Goal: Task Accomplishment & Management: Manage account settings

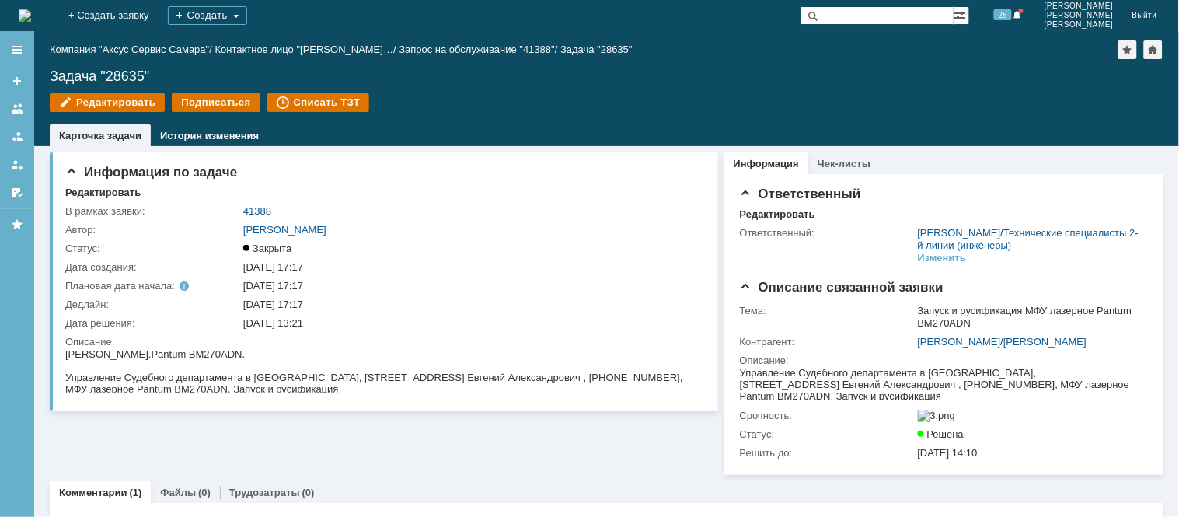
click at [31, 13] on img at bounding box center [25, 15] width 12 height 12
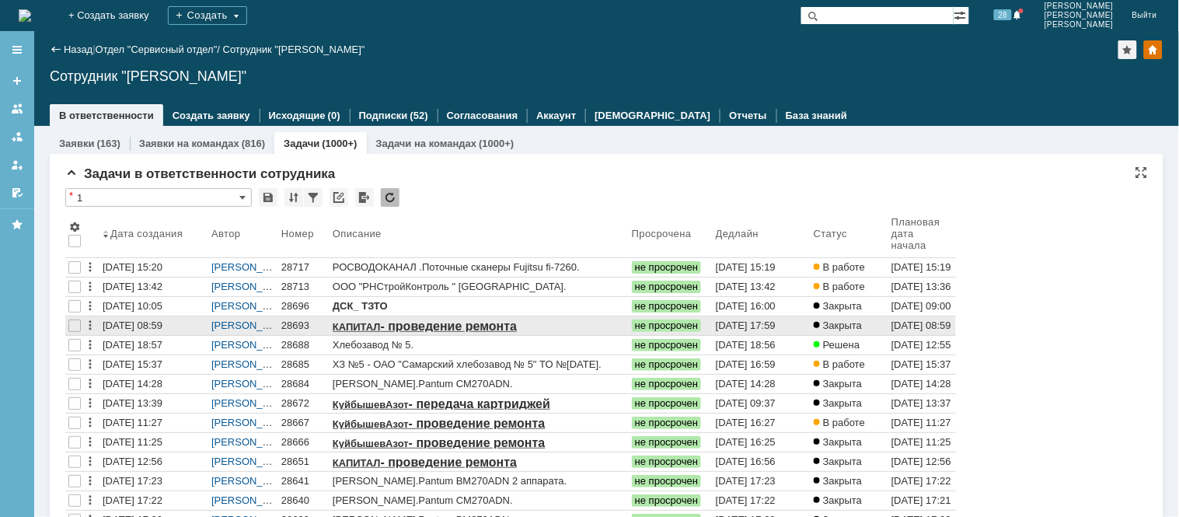
click at [289, 327] on div "28693" at bounding box center [303, 325] width 45 height 12
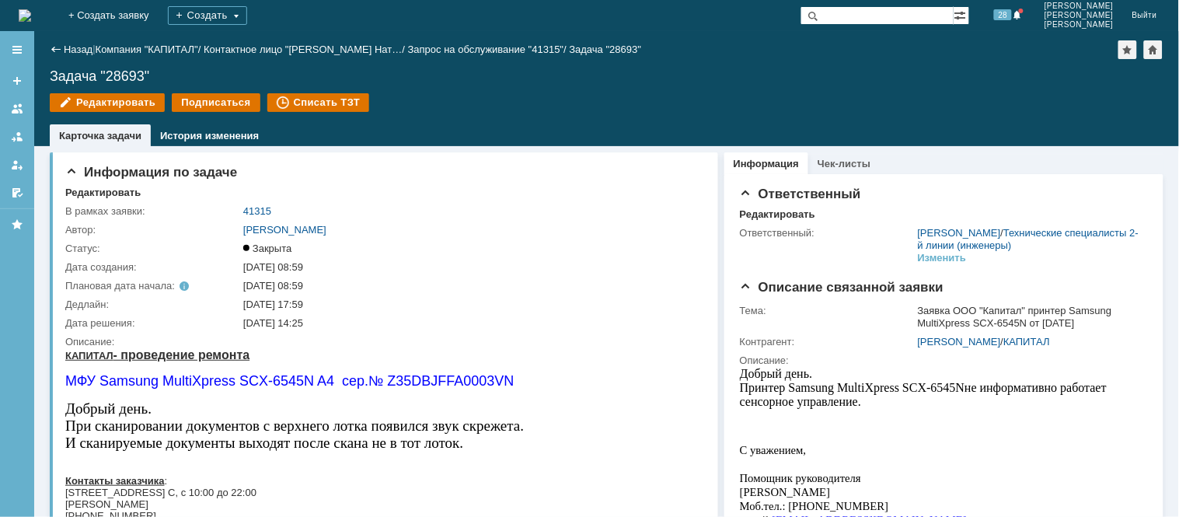
click at [31, 9] on img at bounding box center [25, 15] width 12 height 12
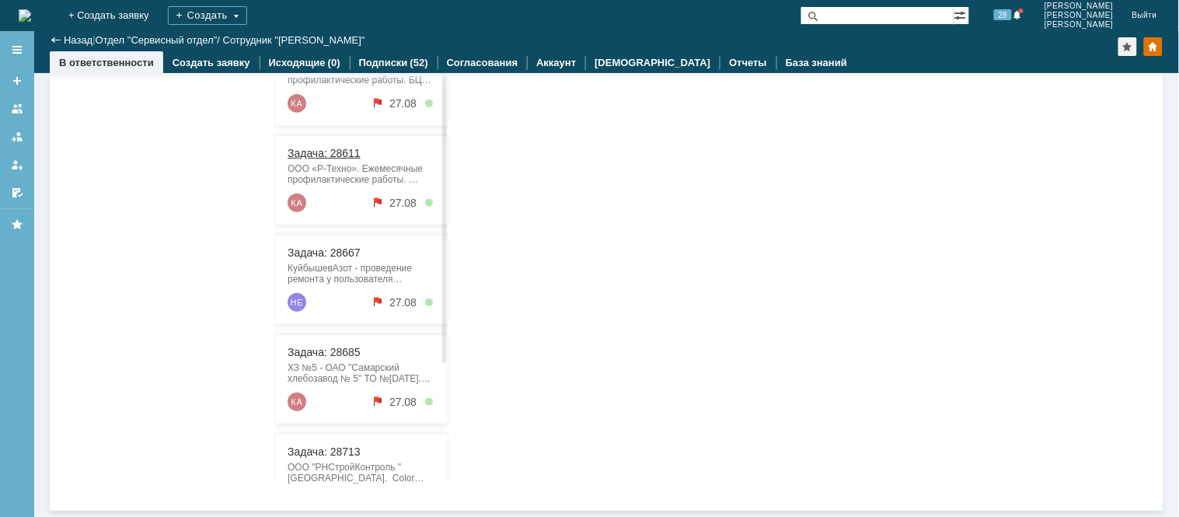
click at [326, 159] on link "Задача: 28611" at bounding box center [323, 154] width 73 height 12
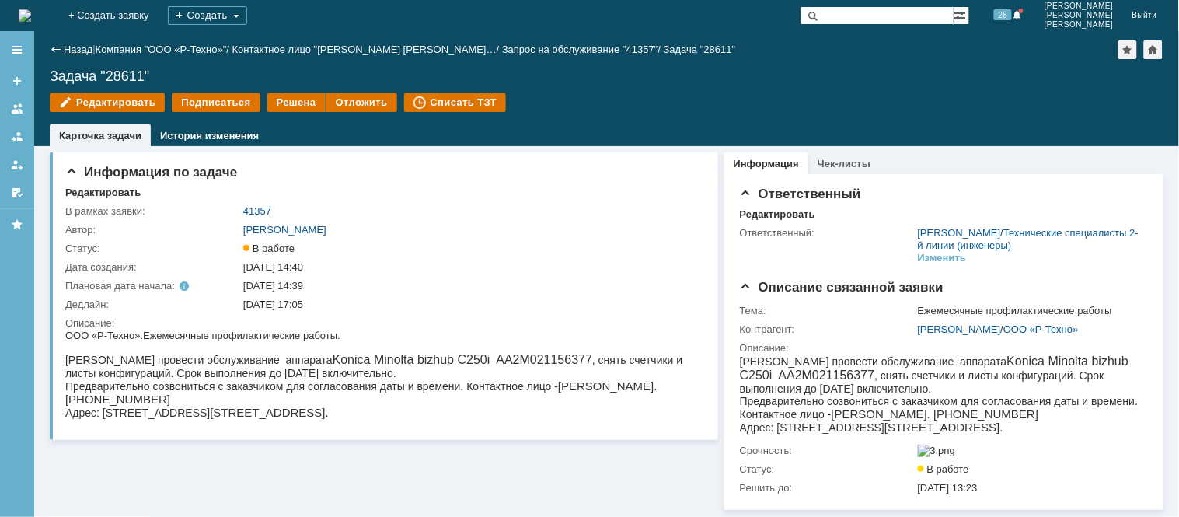
click at [82, 52] on link "Назад" at bounding box center [78, 50] width 29 height 12
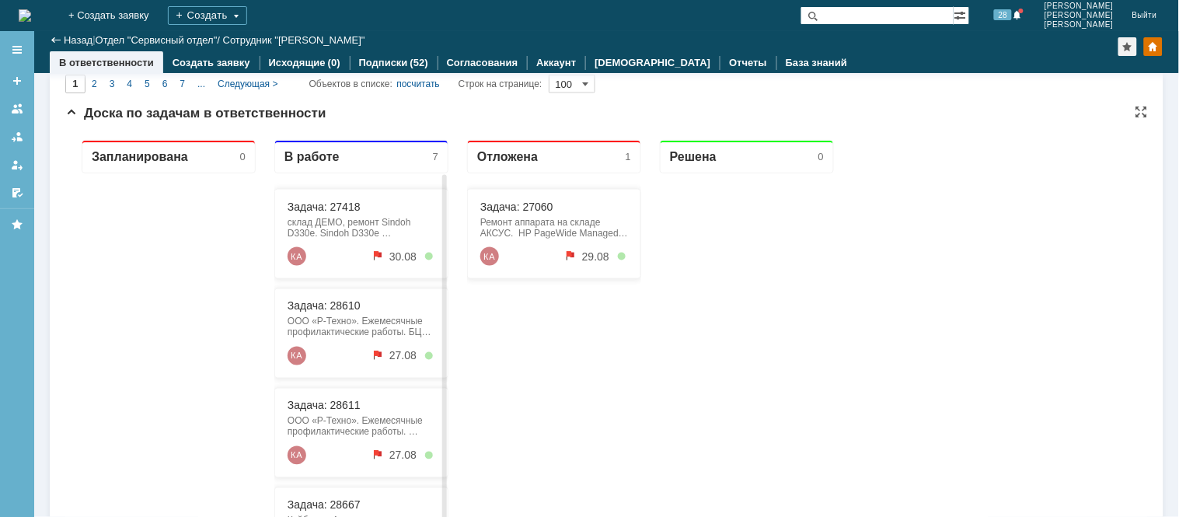
click at [336, 212] on div "Задача: 27418 склад ДЕМО, ремонт Sindoh D330e. Sindoh D330e 386530100827 восста…" at bounding box center [361, 233] width 174 height 90
click at [347, 204] on link "Задача: 27418" at bounding box center [323, 206] width 73 height 12
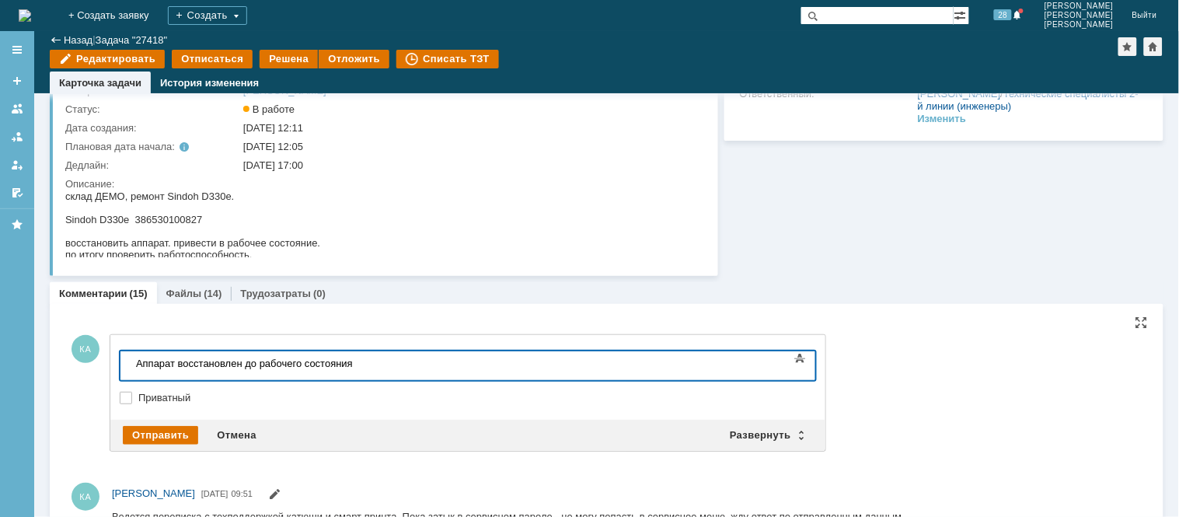
click at [356, 364] on div "Аппарат восстановлен до рабочего состояния" at bounding box center [245, 363] width 221 height 12
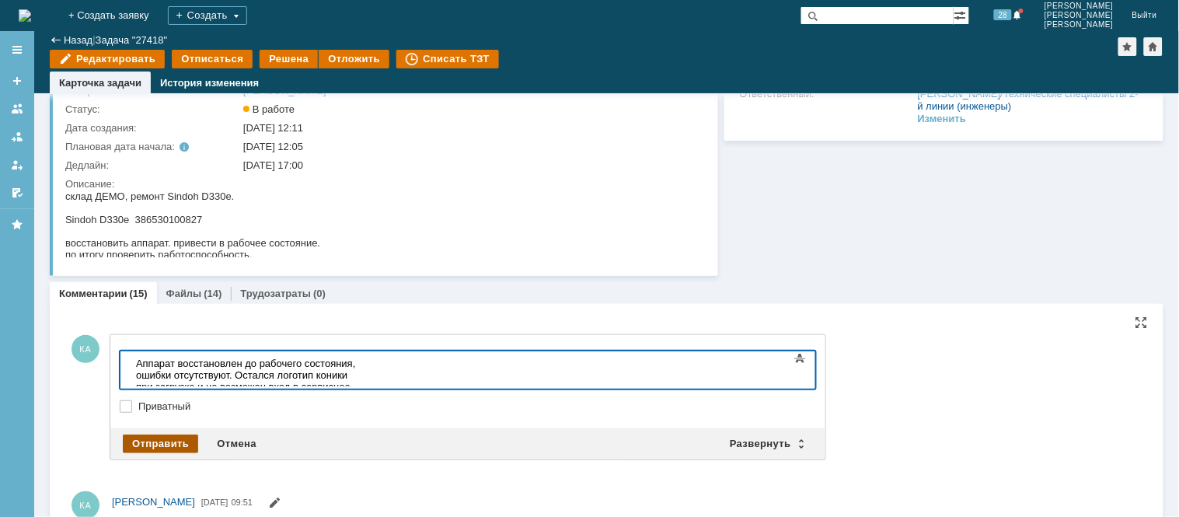
click at [167, 441] on div "Отправить" at bounding box center [160, 443] width 75 height 19
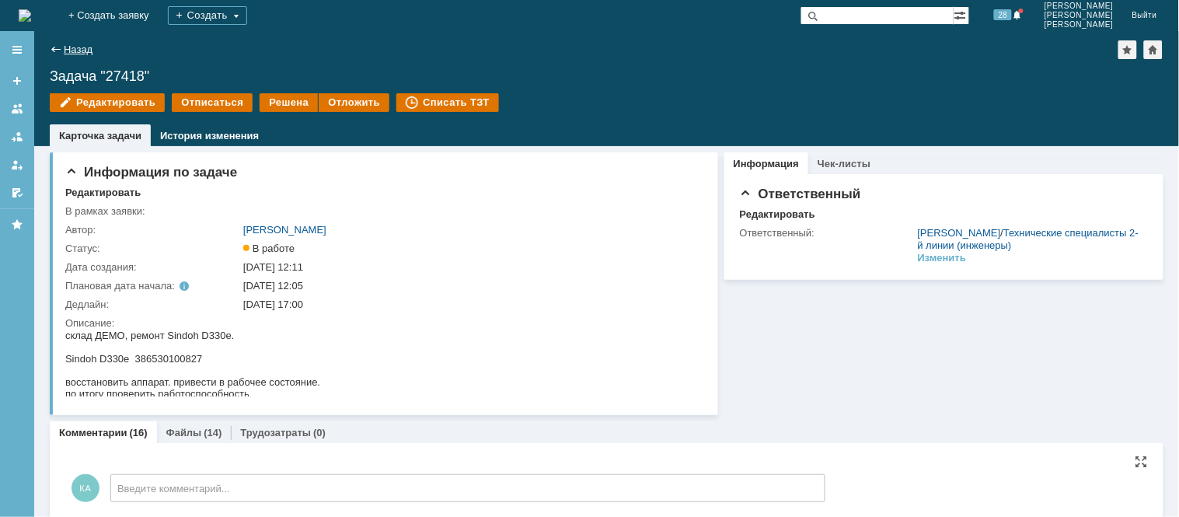
click at [71, 53] on link "Назад" at bounding box center [78, 50] width 29 height 12
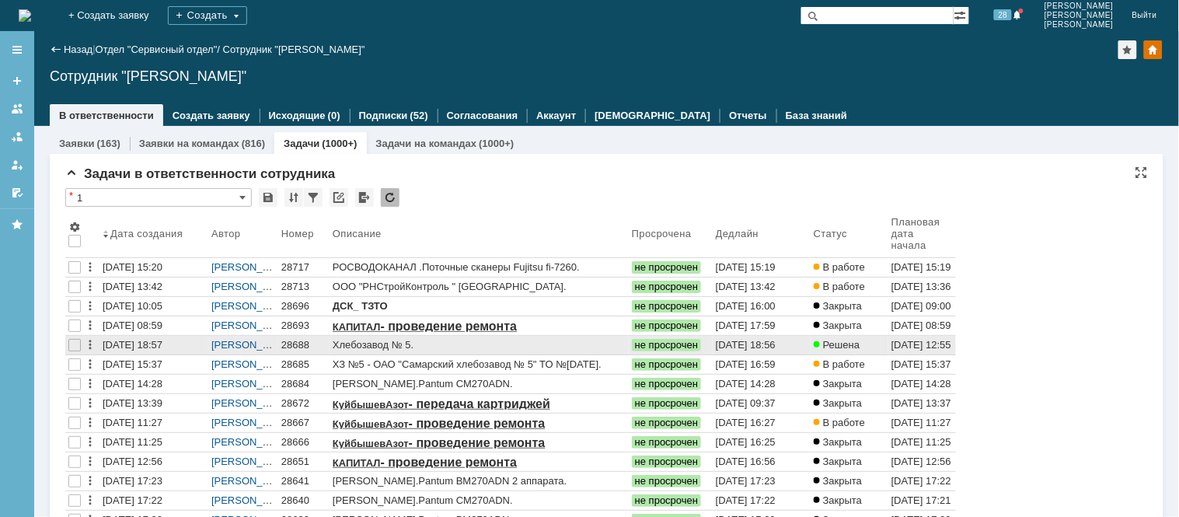
click at [293, 339] on div "28688" at bounding box center [303, 345] width 45 height 12
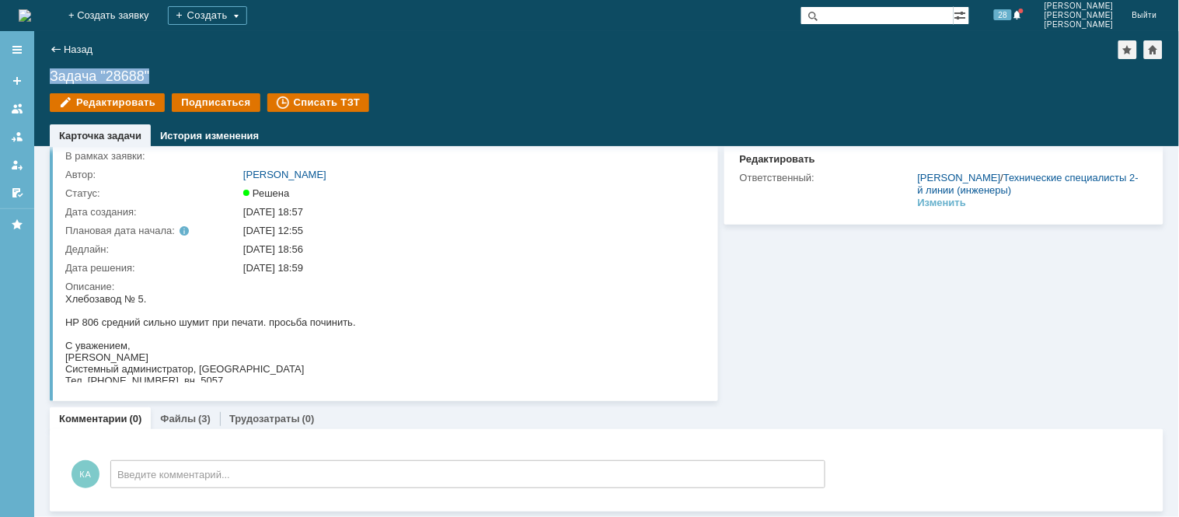
drag, startPoint x: 159, startPoint y: 71, endPoint x: 49, endPoint y: 68, distance: 109.6
click at [50, 68] on div "Задача "28688"" at bounding box center [607, 76] width 1114 height 16
copy div "Задача "28688""
click at [188, 423] on link "Файлы" at bounding box center [178, 419] width 36 height 12
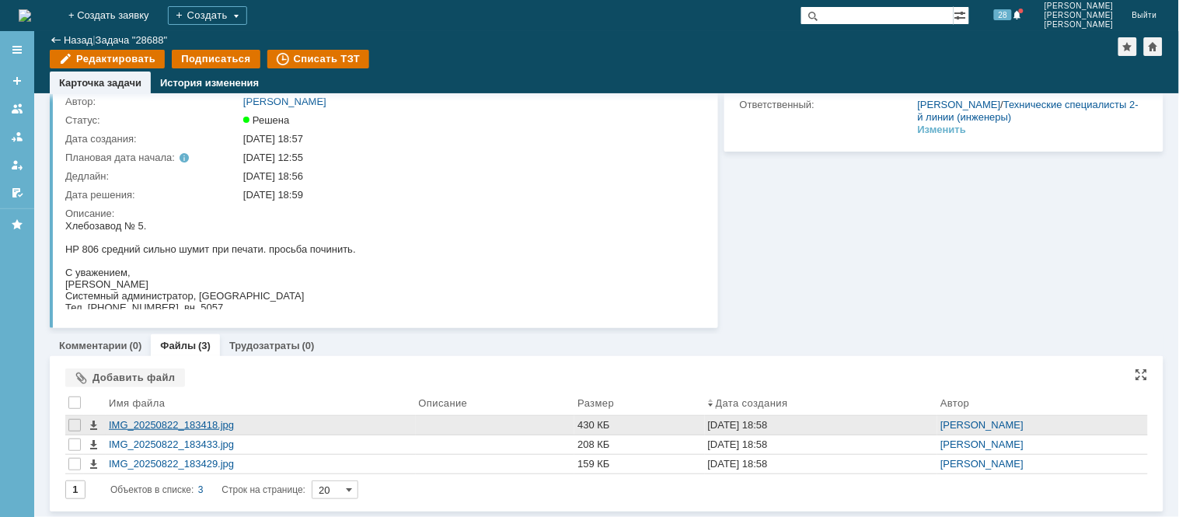
click at [200, 422] on div "IMG_20250822_183418.jpg" at bounding box center [261, 425] width 304 height 12
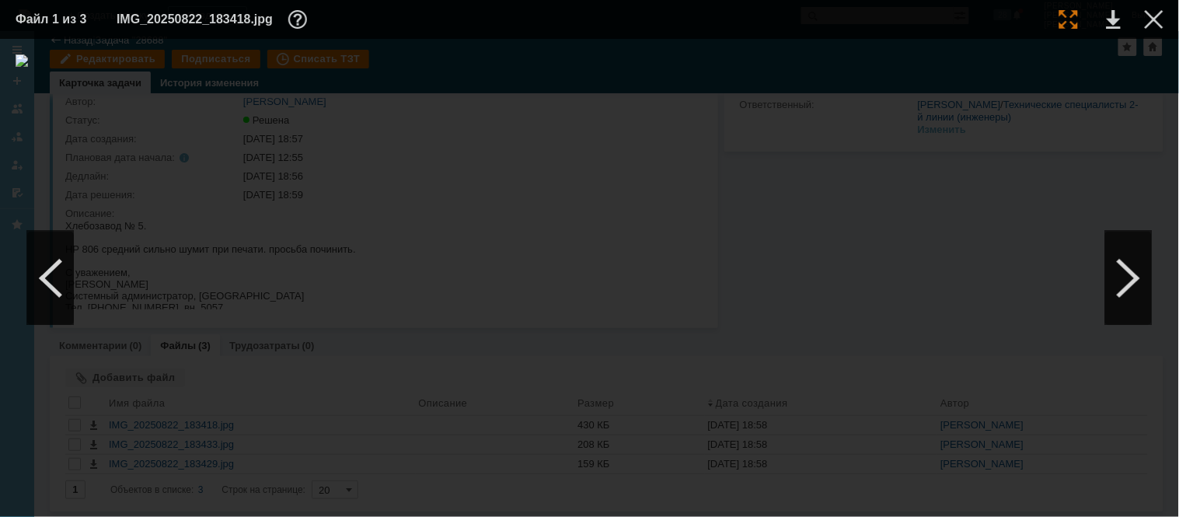
click at [1062, 19] on div at bounding box center [1068, 19] width 19 height 19
click at [1098, 38] on img at bounding box center [588, 32] width 1179 height 12
click at [1120, 273] on div at bounding box center [1128, 278] width 47 height 93
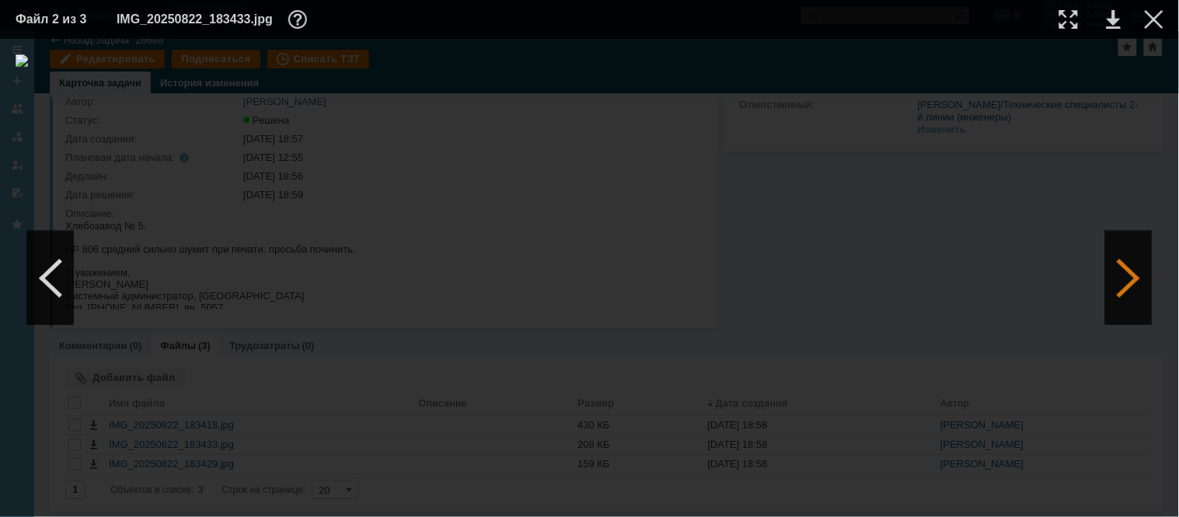
click at [1137, 290] on div at bounding box center [1128, 278] width 47 height 93
click at [1078, 25] on td at bounding box center [1099, 19] width 43 height 23
click at [1072, 18] on div at bounding box center [1068, 19] width 19 height 19
click at [48, 281] on div at bounding box center [50, 278] width 47 height 93
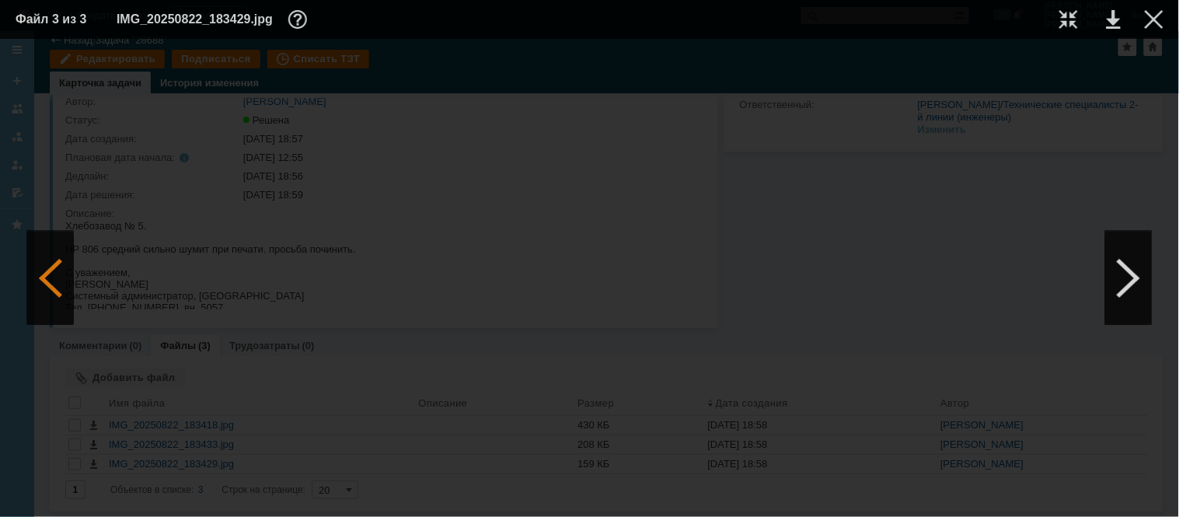
scroll to position [0, 0]
click at [64, 300] on div at bounding box center [50, 278] width 47 height 93
click at [619, 255] on img at bounding box center [590, 277] width 1148 height 447
click at [1072, 24] on div at bounding box center [1068, 19] width 19 height 19
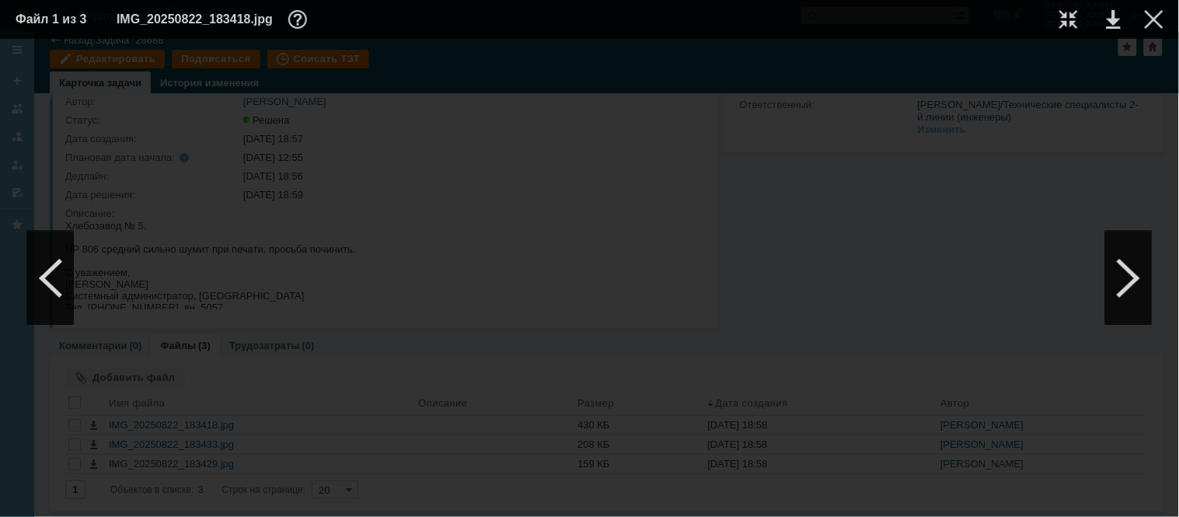
drag, startPoint x: 654, startPoint y: 513, endPoint x: 439, endPoint y: 476, distance: 218.5
click at [439, 476] on div at bounding box center [589, 278] width 1179 height 478
drag, startPoint x: 939, startPoint y: 513, endPoint x: 977, endPoint y: 514, distance: 38.1
click at [977, 38] on div at bounding box center [589, 38] width 1180 height 0
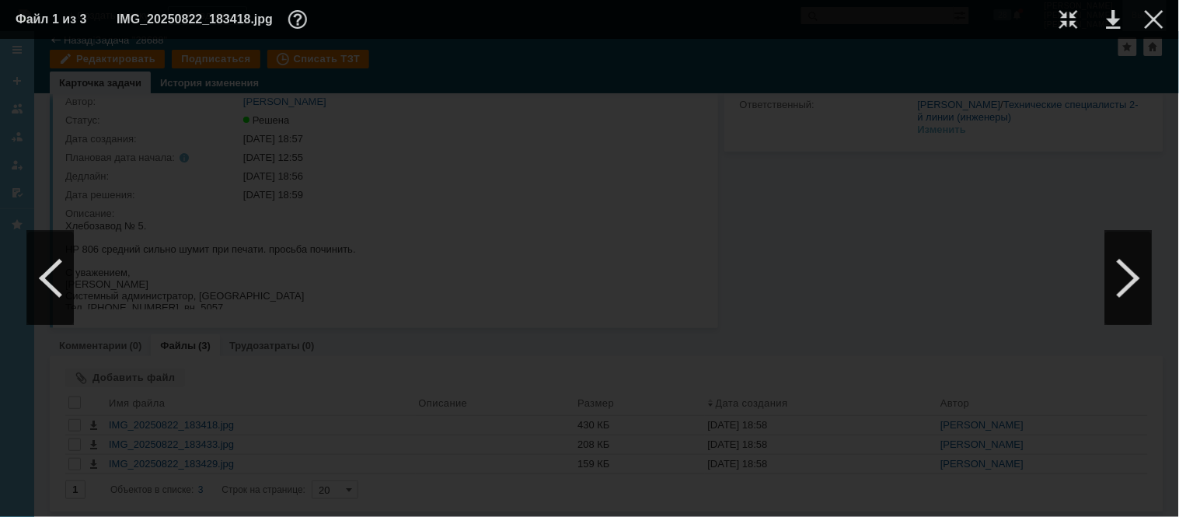
click at [1156, 14] on div at bounding box center [1154, 19] width 19 height 19
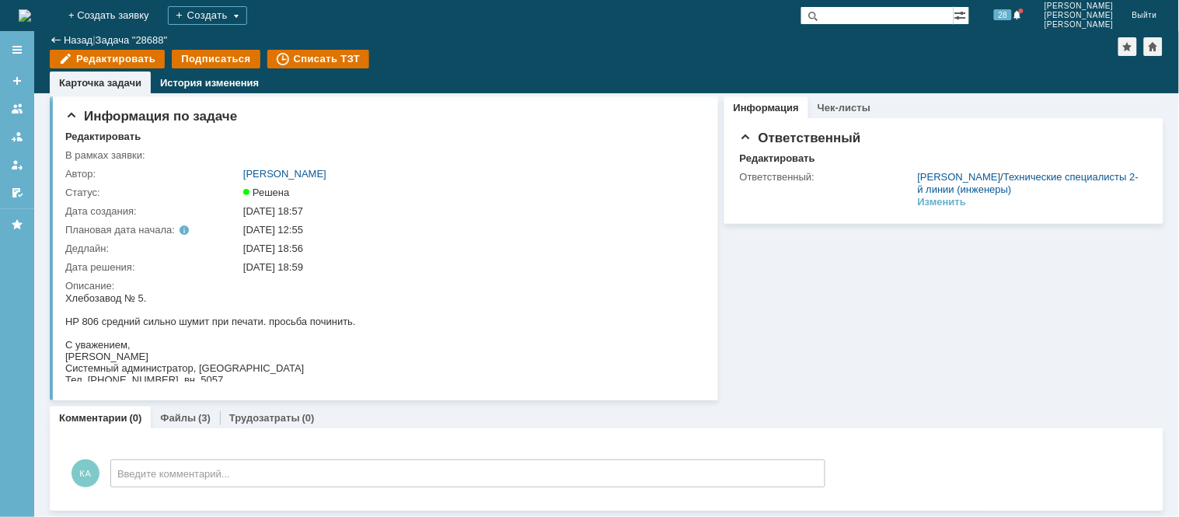
scroll to position [2, 0]
click at [31, 20] on img at bounding box center [25, 15] width 12 height 12
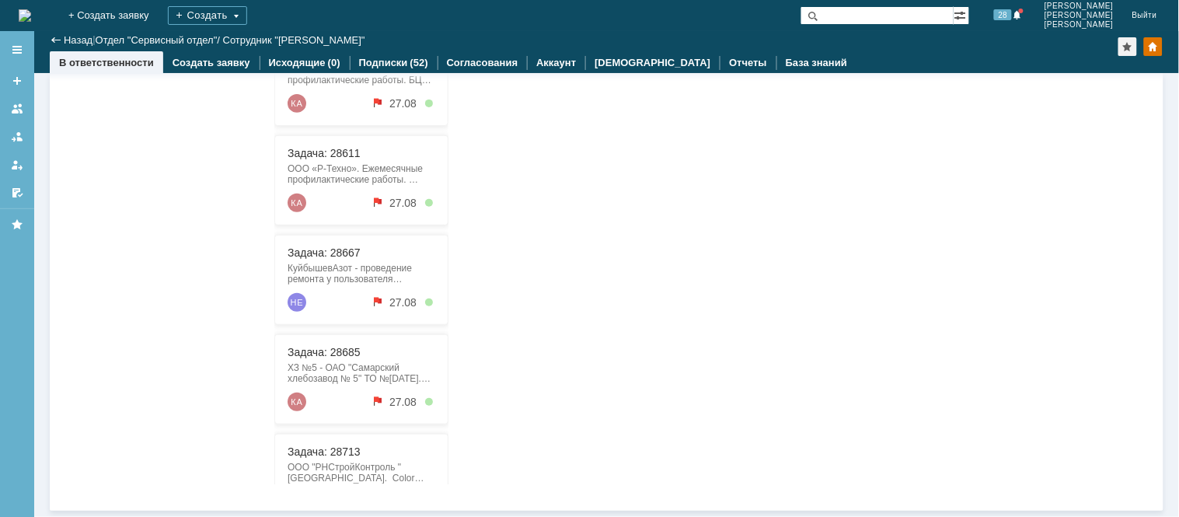
scroll to position [234, 0]
